Goal: Communication & Community: Participate in discussion

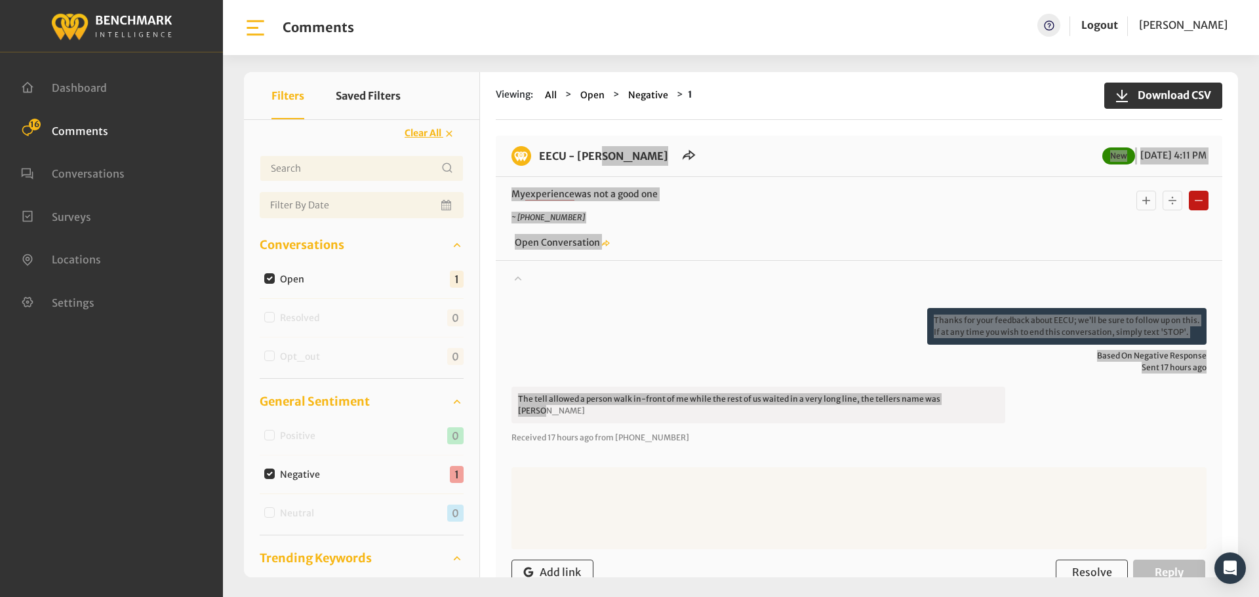
scroll to position [361, 0]
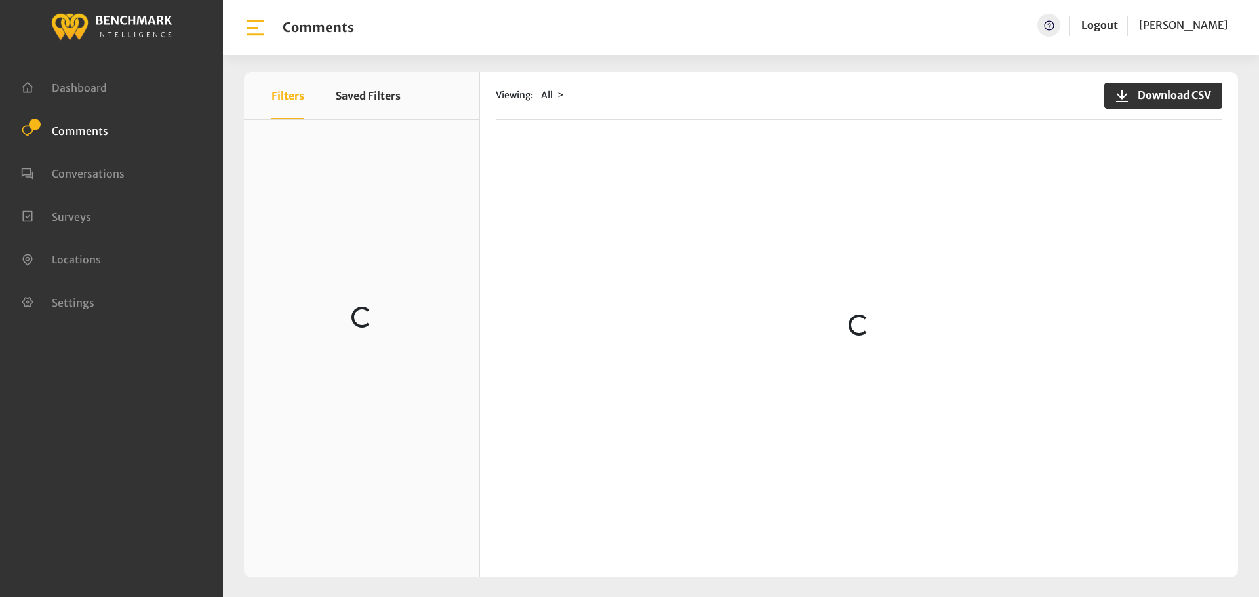
click at [536, 162] on div "Viewing: All Download CSV Loading..." at bounding box center [859, 324] width 758 height 505
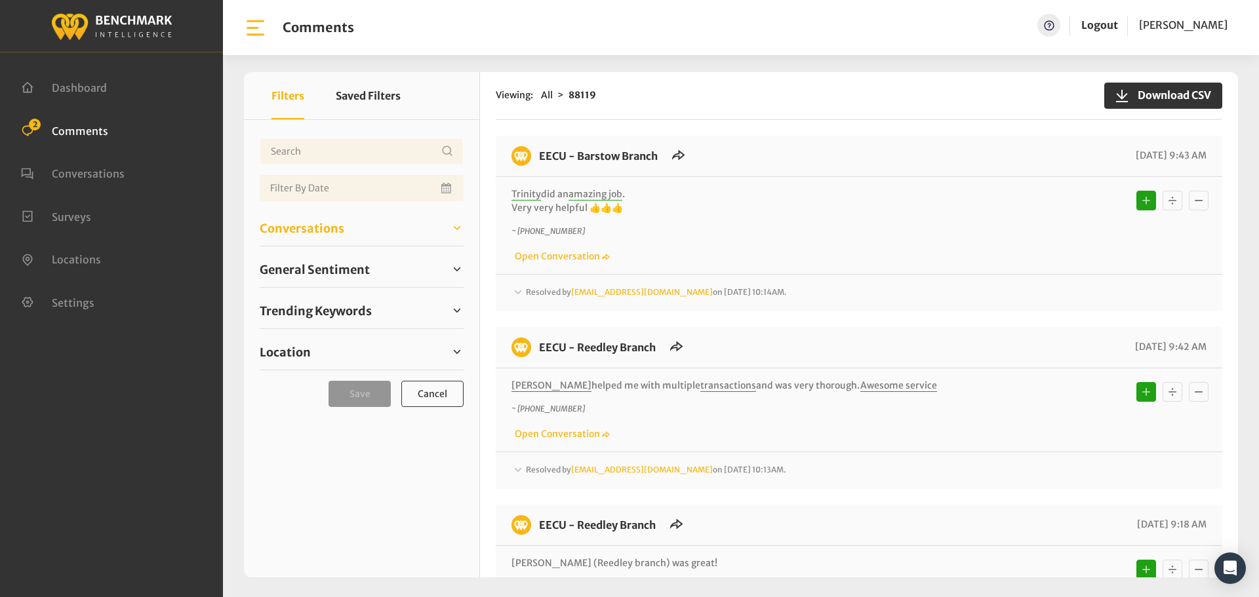
click at [320, 222] on span "Conversations" at bounding box center [302, 229] width 85 height 18
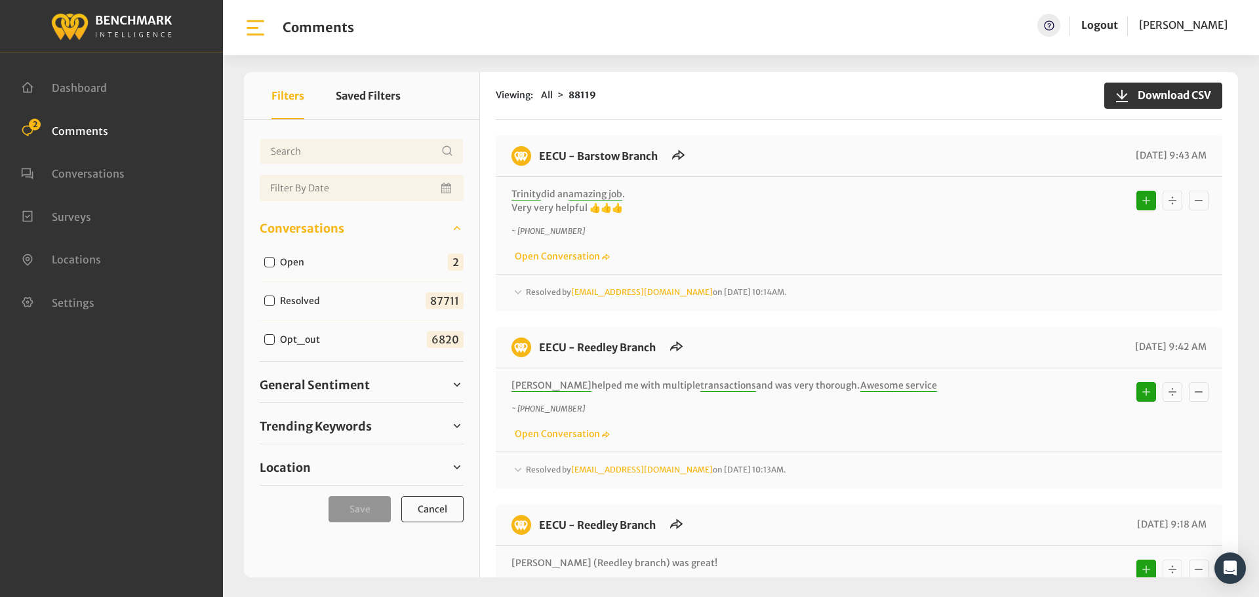
click at [269, 265] on input "Open" at bounding box center [269, 262] width 10 height 10
checkbox input "true"
